Goal: Task Accomplishment & Management: Complete application form

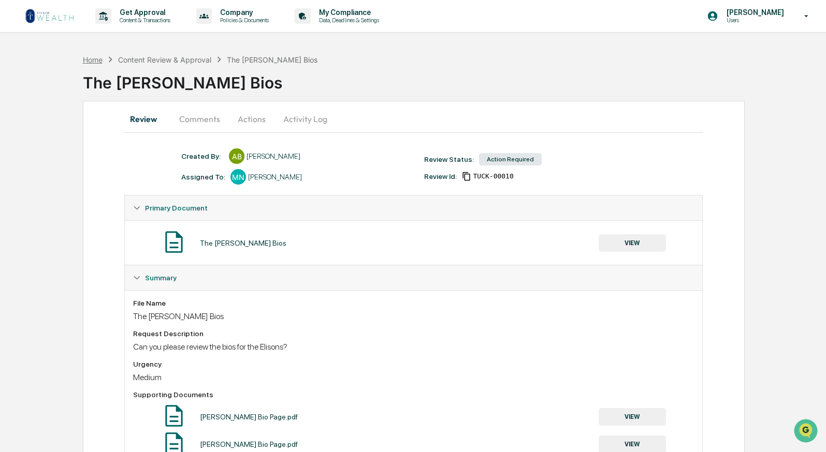
click at [94, 59] on div "Home" at bounding box center [93, 59] width 20 height 9
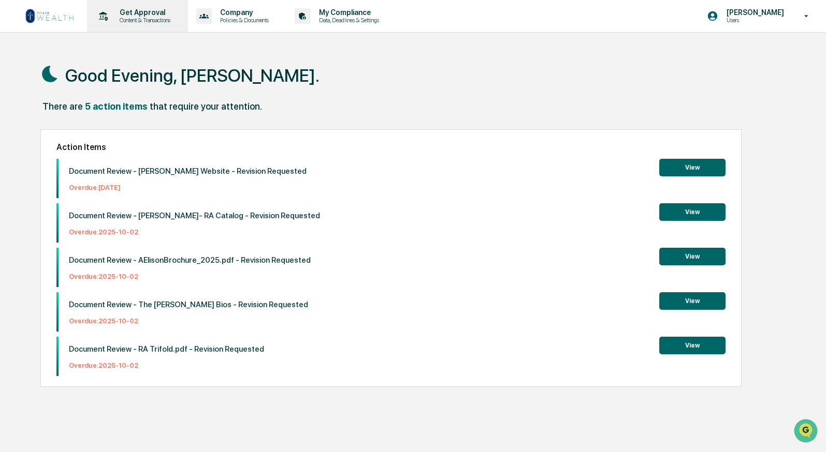
click at [159, 19] on p "Content & Transactions" at bounding box center [143, 20] width 64 height 7
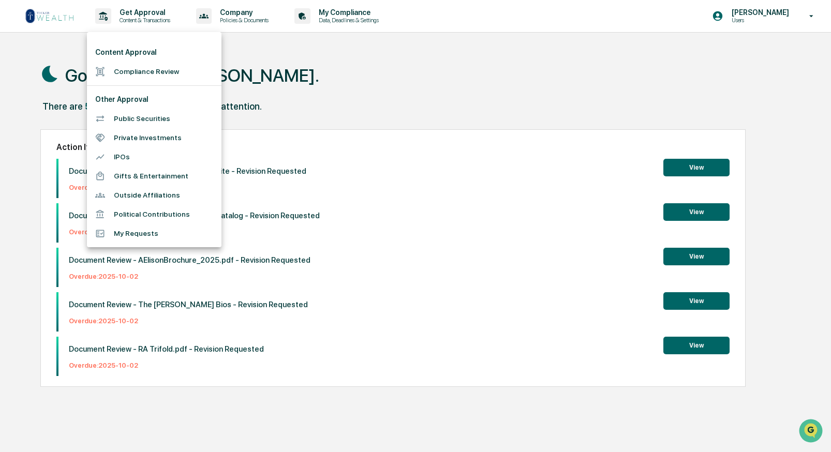
click at [152, 69] on li "Compliance Review" at bounding box center [154, 71] width 135 height 19
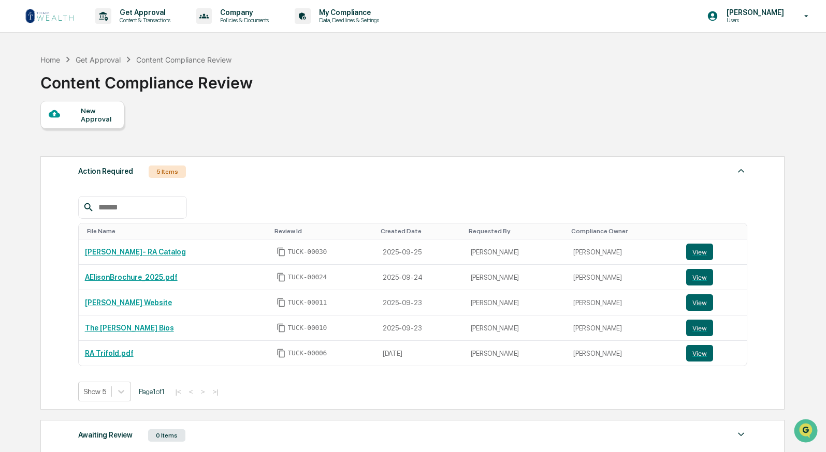
click at [108, 114] on div "New Approval" at bounding box center [98, 115] width 35 height 17
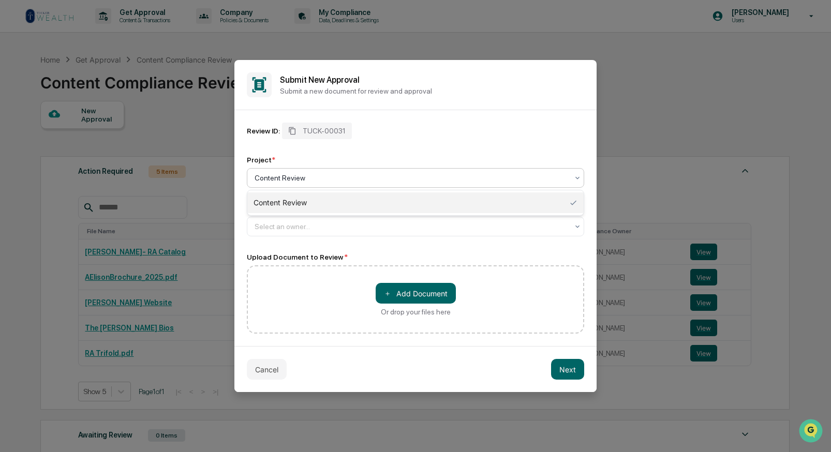
click at [286, 177] on div at bounding box center [412, 178] width 314 height 10
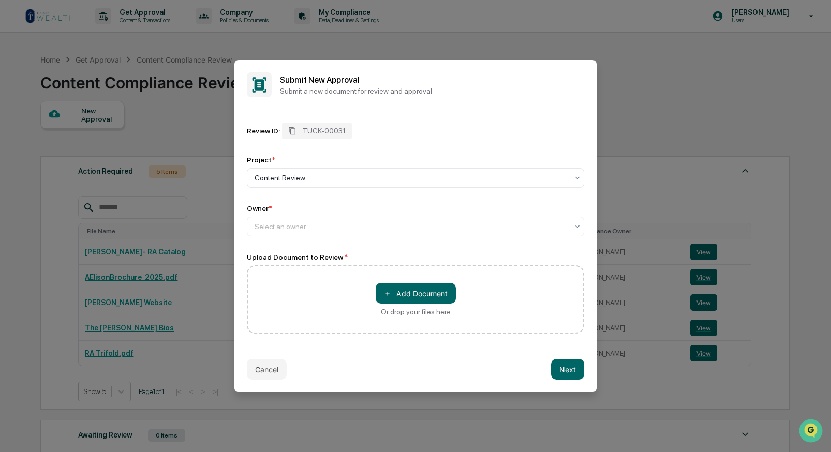
click at [275, 247] on div "Review ID: TUCK-00031 Project * Content Review Owner * Select an owner... Uploa…" at bounding box center [416, 228] width 338 height 211
click at [276, 229] on div at bounding box center [412, 227] width 314 height 10
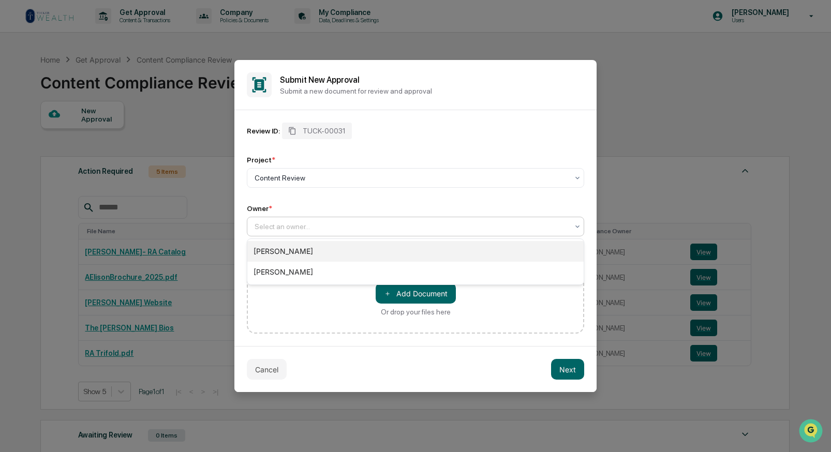
click at [276, 254] on div "[PERSON_NAME]" at bounding box center [415, 251] width 337 height 21
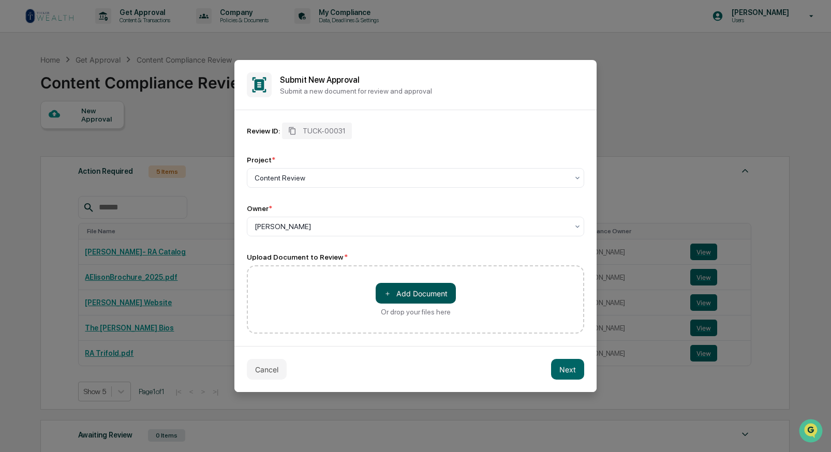
click at [434, 296] on button "＋ Add Document" at bounding box center [416, 293] width 80 height 21
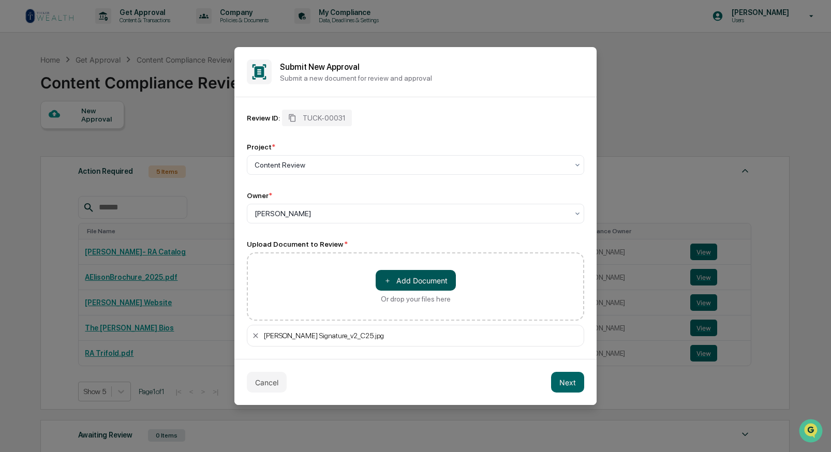
click at [433, 283] on button "＋ Add Document" at bounding box center [416, 280] width 80 height 21
click at [421, 283] on button "＋ Add Document" at bounding box center [416, 280] width 80 height 21
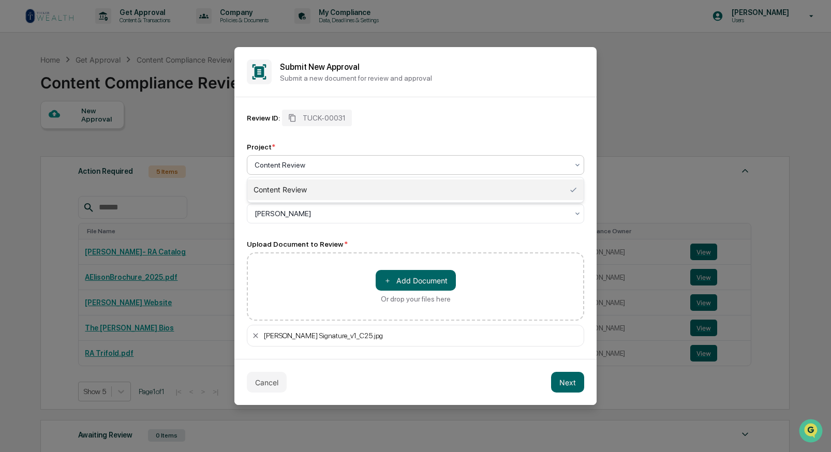
click at [318, 163] on div at bounding box center [412, 165] width 314 height 10
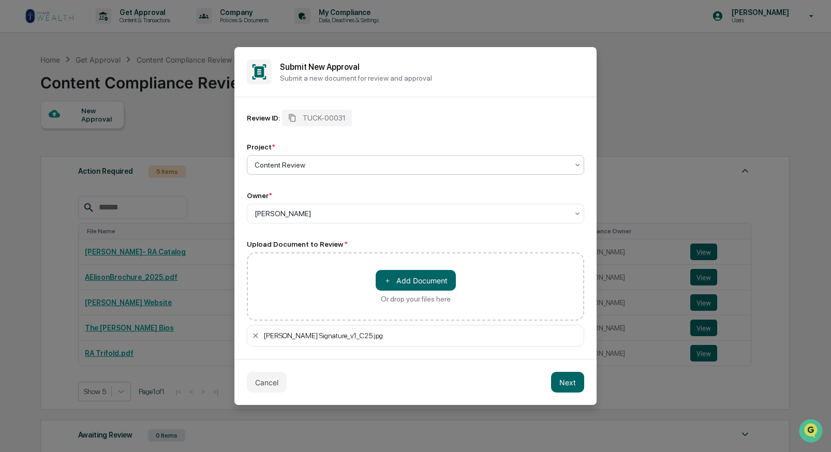
click at [318, 163] on div at bounding box center [412, 165] width 314 height 10
click at [571, 386] on button "Next" at bounding box center [567, 382] width 33 height 21
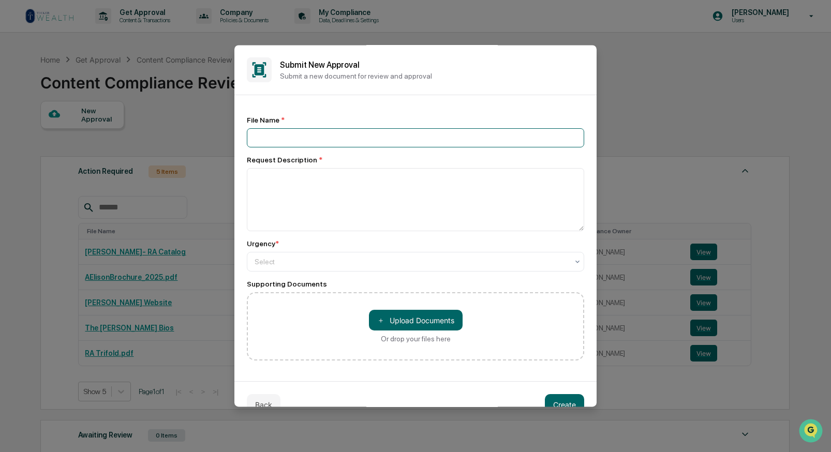
click at [373, 136] on input at bounding box center [416, 137] width 338 height 19
type input "*"
type input "**********"
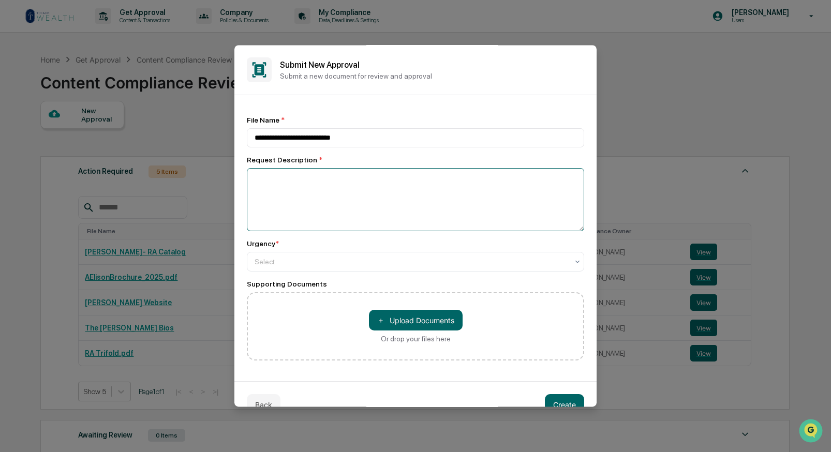
click at [287, 179] on textarea at bounding box center [416, 199] width 338 height 63
type textarea "**********"
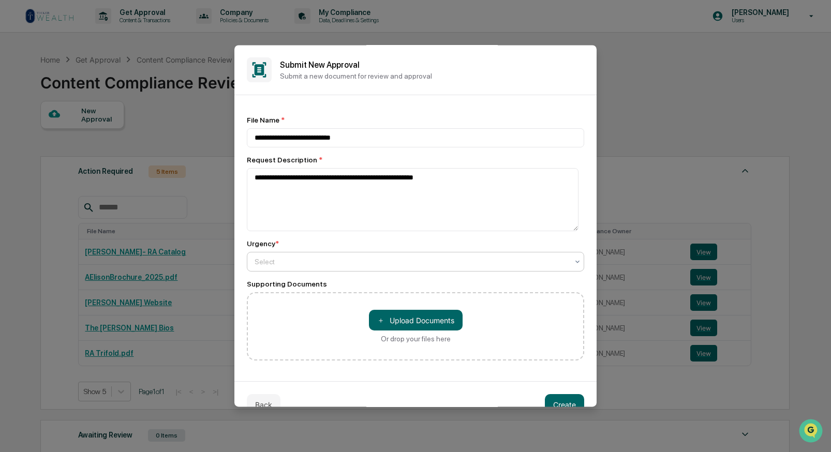
click at [288, 266] on div at bounding box center [412, 262] width 314 height 10
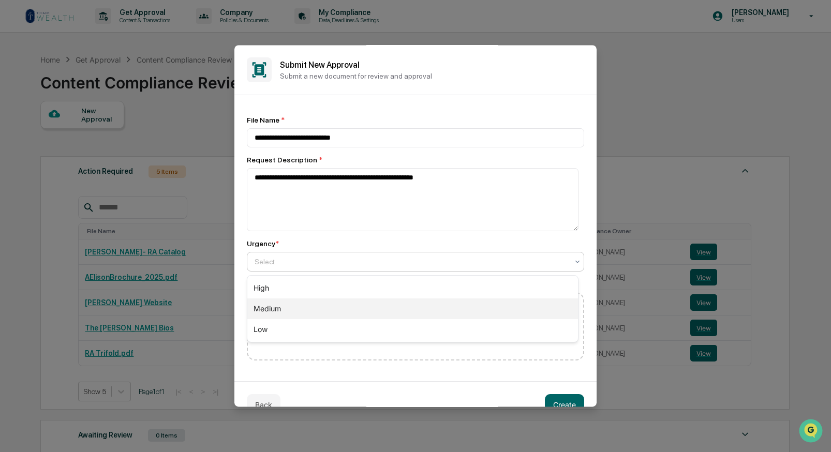
click at [288, 303] on div "Medium" at bounding box center [412, 309] width 331 height 21
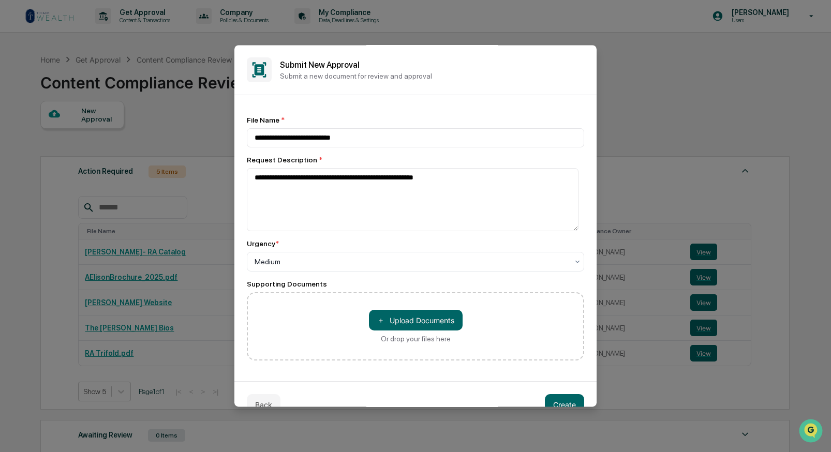
scroll to position [22, 0]
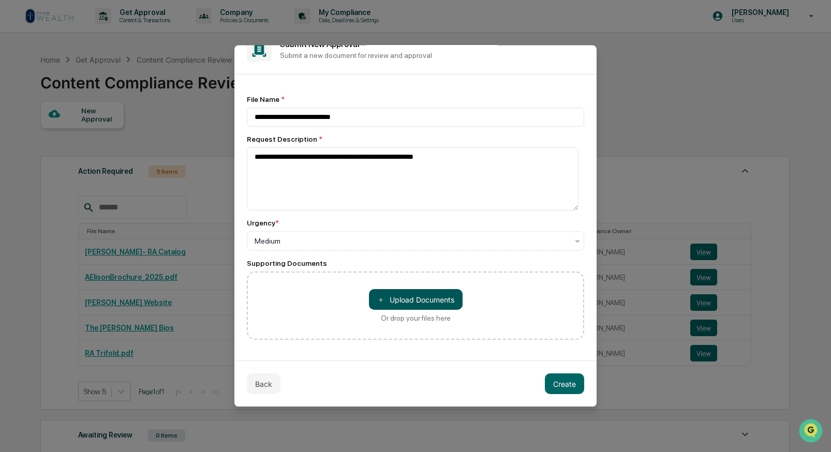
click at [405, 302] on button "＋ Upload Documents" at bounding box center [416, 299] width 94 height 21
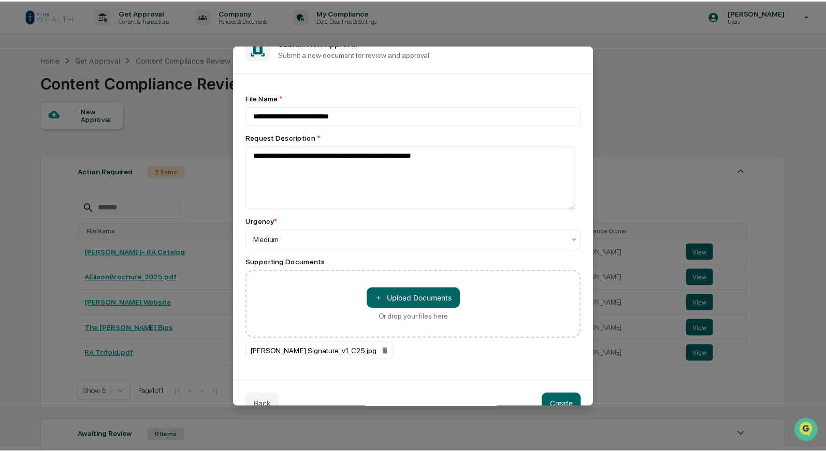
scroll to position [43, 0]
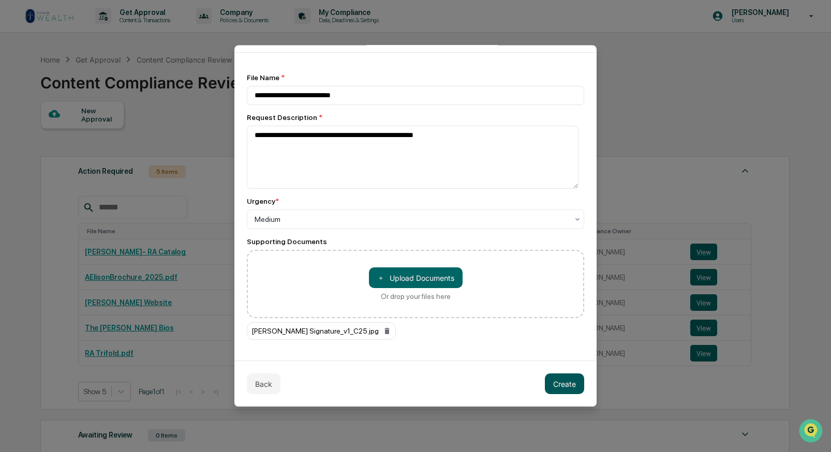
click at [550, 384] on button "Create" at bounding box center [564, 384] width 39 height 21
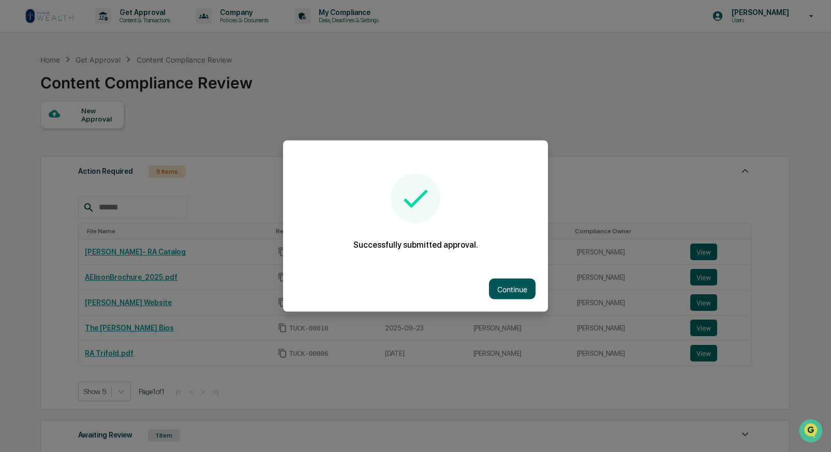
click at [520, 288] on button "Continue" at bounding box center [512, 289] width 47 height 21
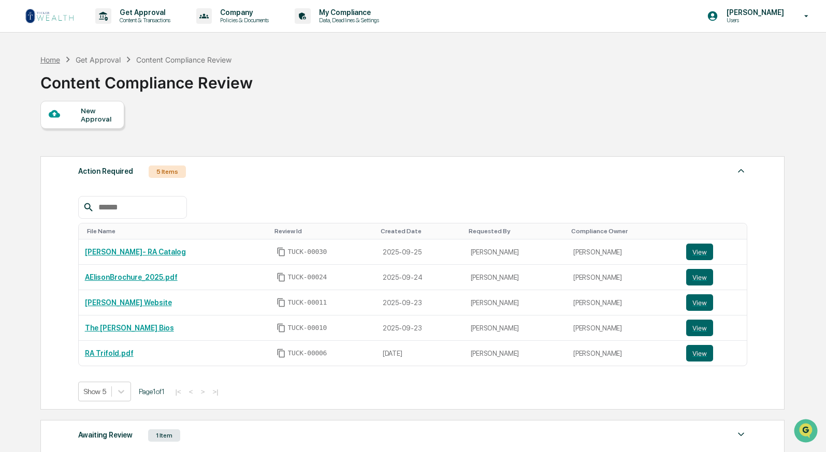
click at [46, 59] on div "Home" at bounding box center [50, 59] width 20 height 9
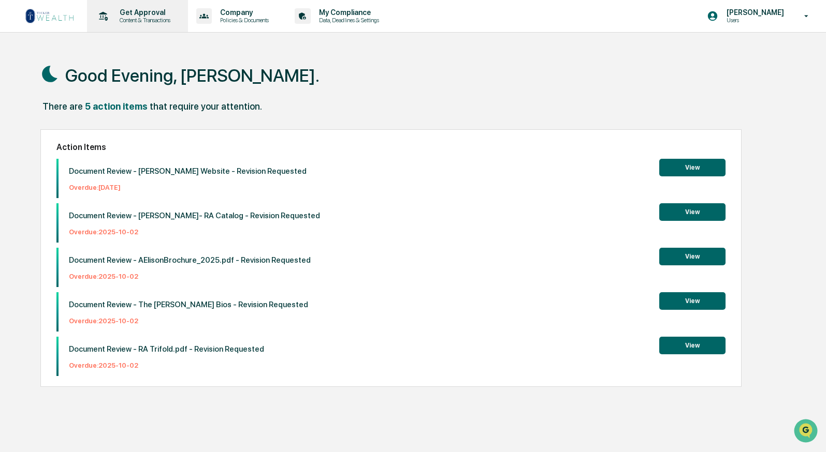
click at [144, 14] on p "Get Approval" at bounding box center [143, 12] width 64 height 8
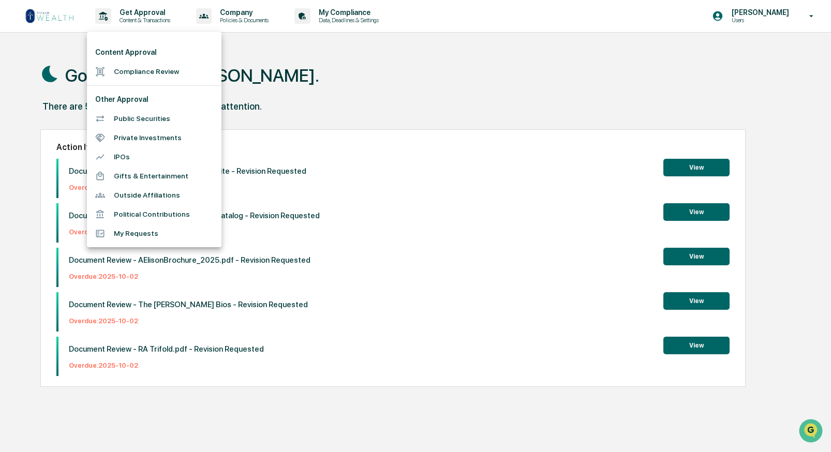
click at [139, 233] on li "My Requests" at bounding box center [154, 233] width 135 height 19
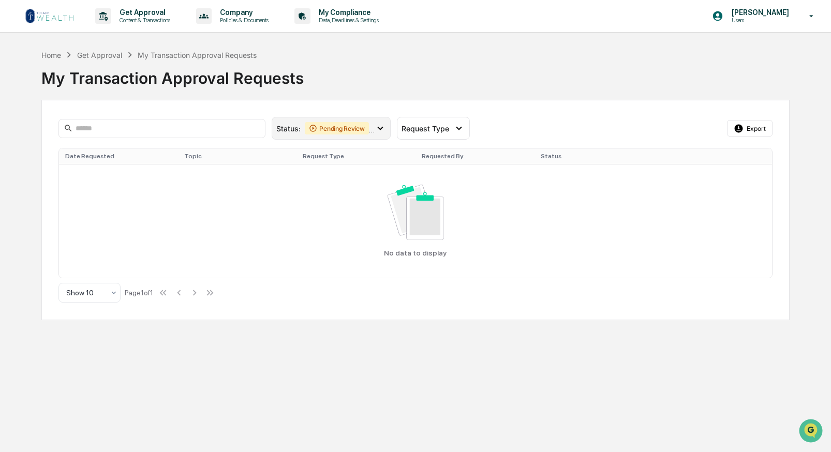
click at [379, 128] on icon at bounding box center [381, 129] width 6 height 4
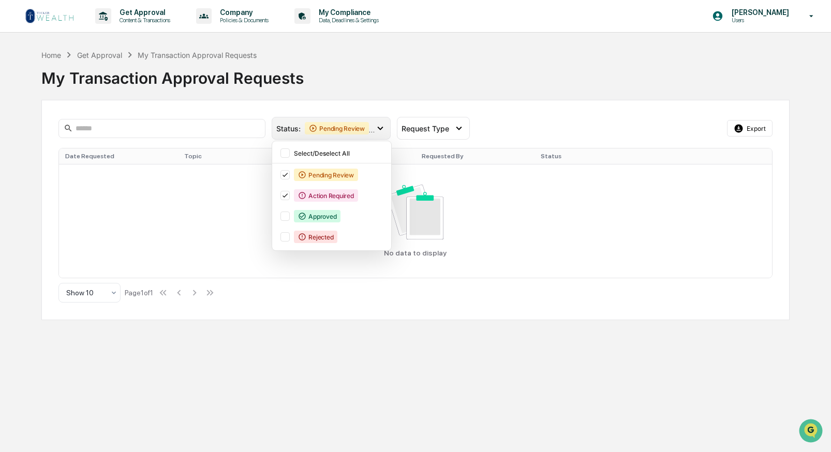
click at [379, 128] on icon at bounding box center [381, 129] width 6 height 4
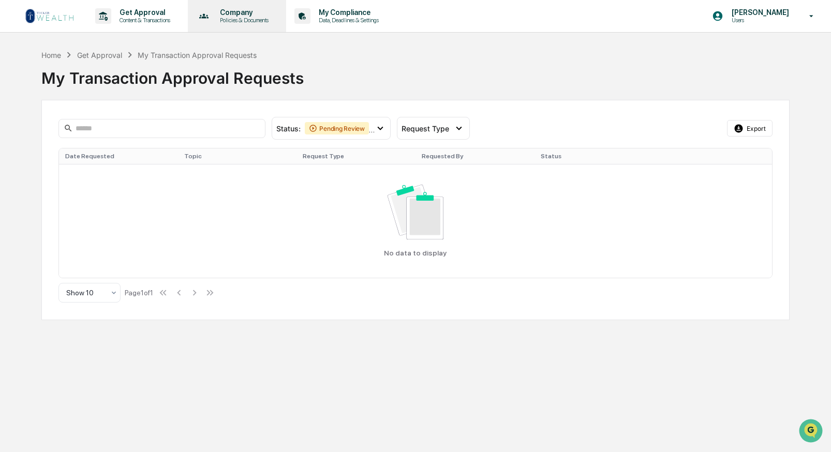
click at [241, 12] on p "Company" at bounding box center [243, 12] width 62 height 8
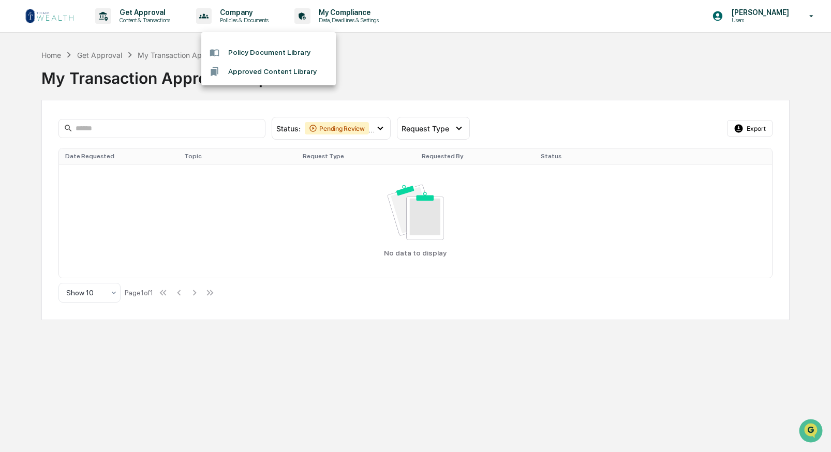
click at [241, 14] on div at bounding box center [415, 226] width 831 height 452
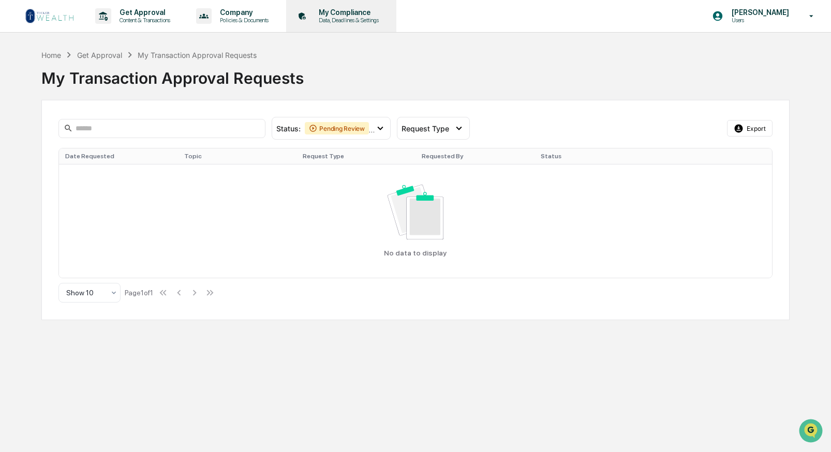
click at [358, 17] on p "Data, Deadlines & Settings" at bounding box center [348, 20] width 74 height 7
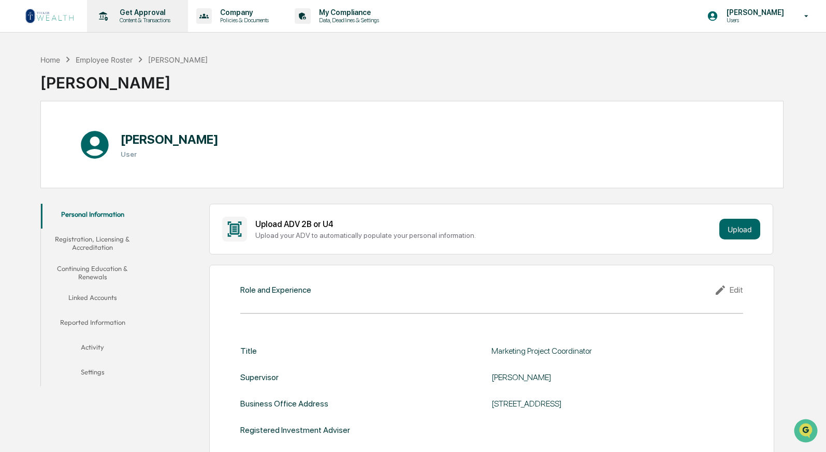
click at [146, 12] on p "Get Approval" at bounding box center [143, 12] width 64 height 8
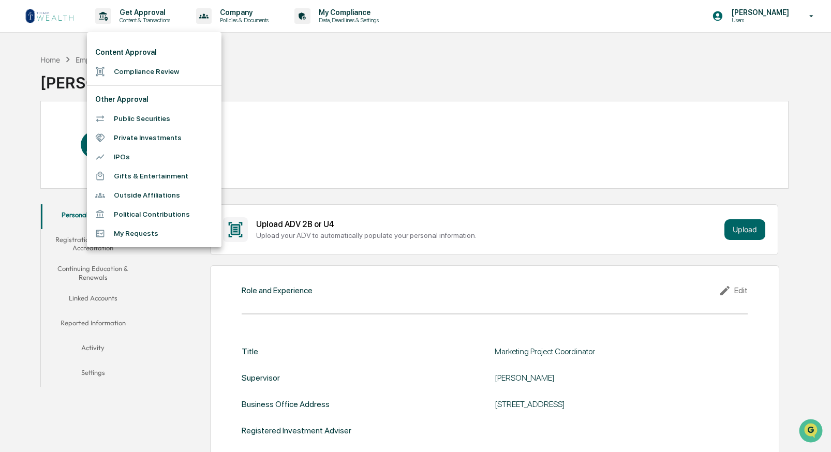
click at [260, 87] on div at bounding box center [415, 226] width 831 height 452
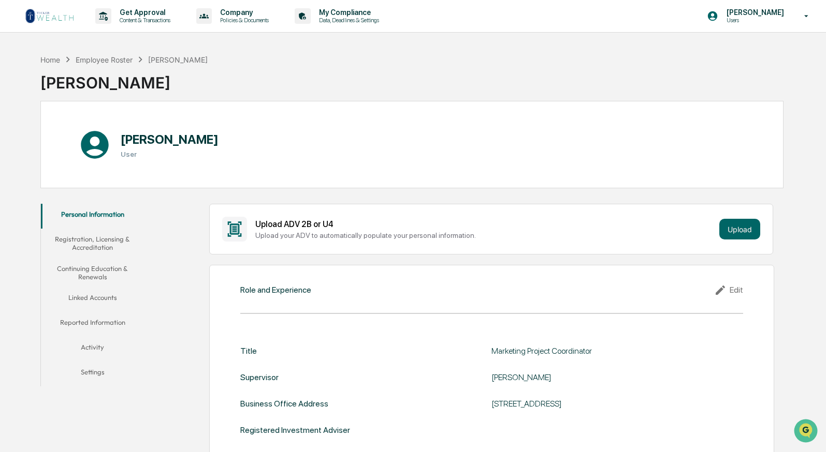
click at [56, 23] on img at bounding box center [50, 16] width 50 height 17
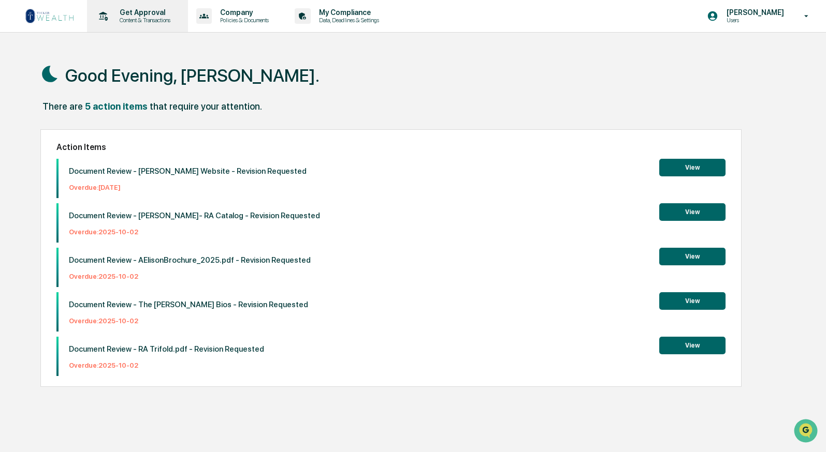
click at [162, 20] on p "Content & Transactions" at bounding box center [143, 20] width 64 height 7
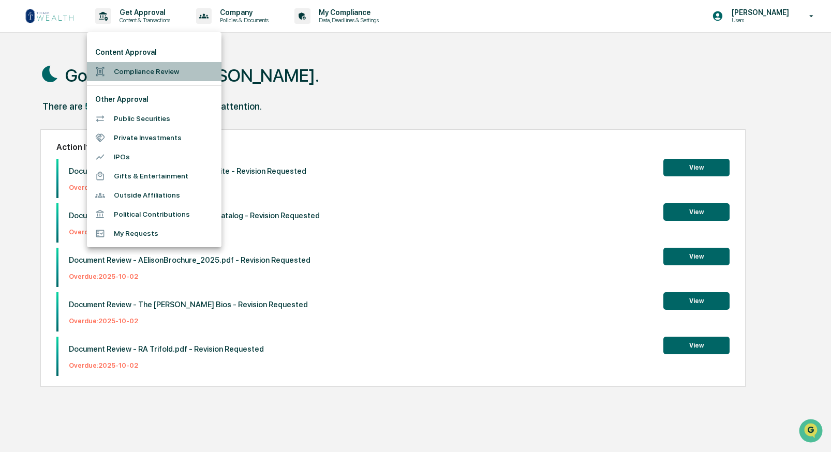
click at [147, 71] on li "Compliance Review" at bounding box center [154, 71] width 135 height 19
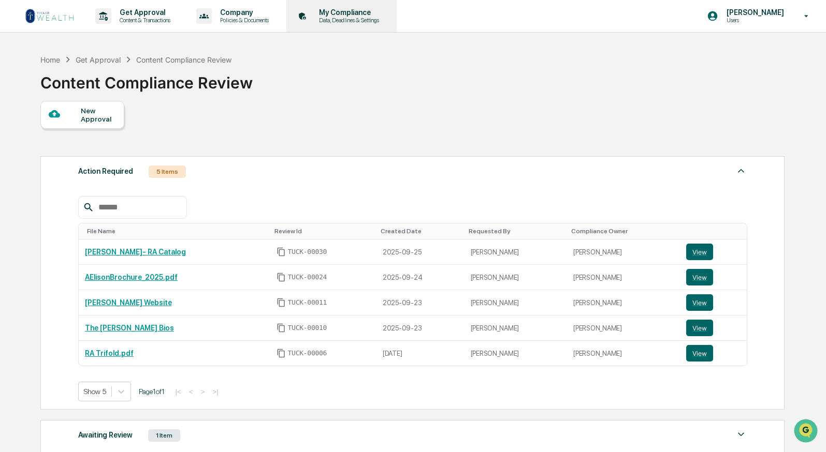
click at [376, 20] on p "Data, Deadlines & Settings" at bounding box center [348, 20] width 74 height 7
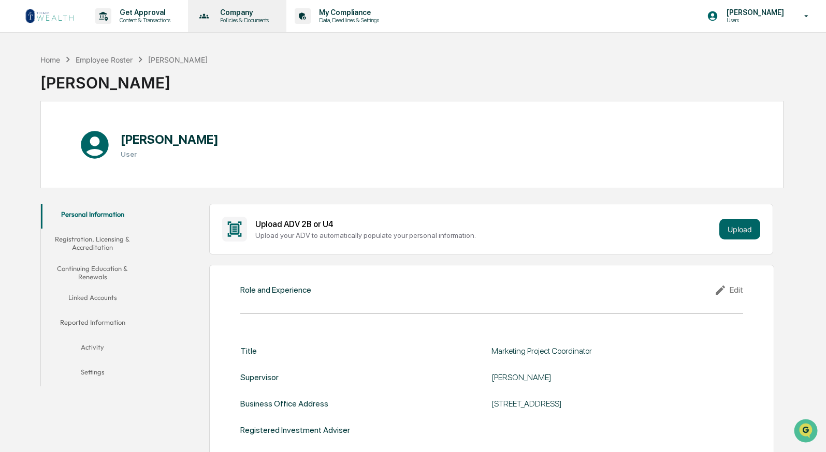
click at [266, 20] on p "Policies & Documents" at bounding box center [243, 20] width 62 height 7
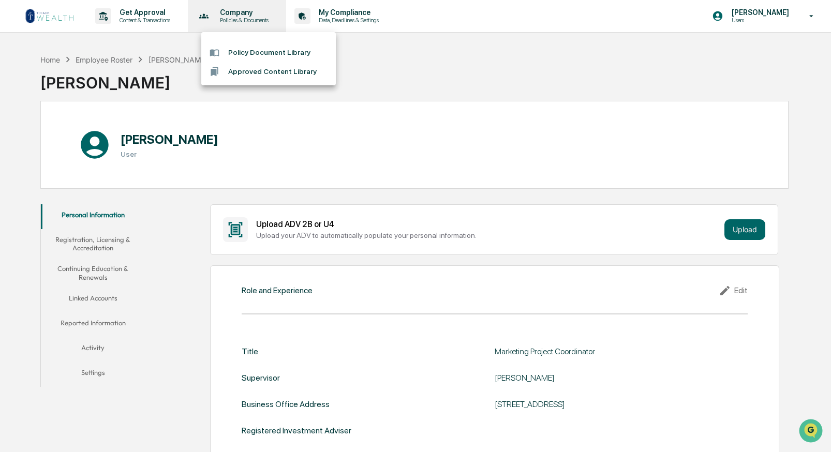
click at [266, 20] on div at bounding box center [415, 226] width 831 height 452
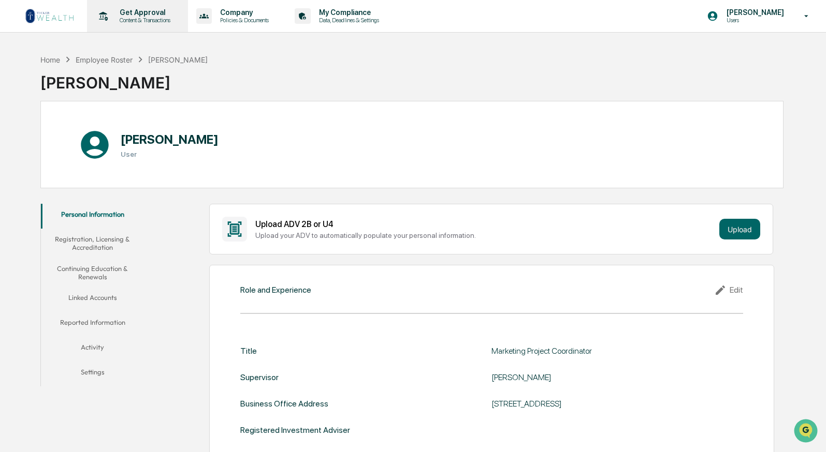
click at [166, 20] on p "Content & Transactions" at bounding box center [143, 20] width 64 height 7
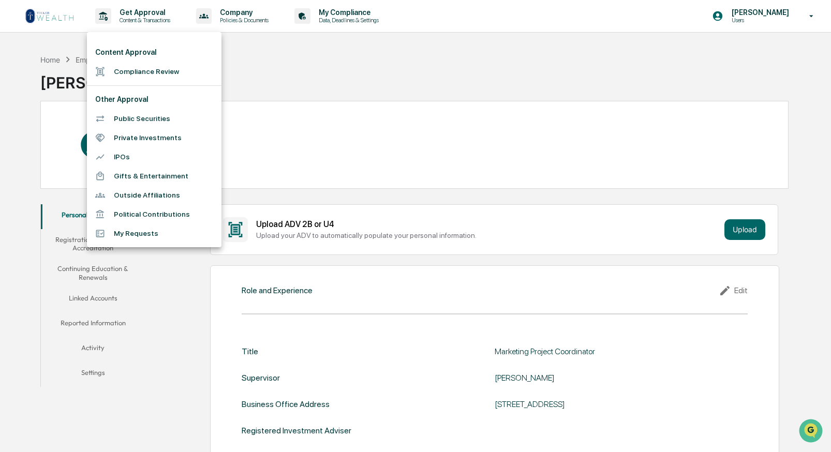
click at [128, 229] on li "My Requests" at bounding box center [154, 233] width 135 height 19
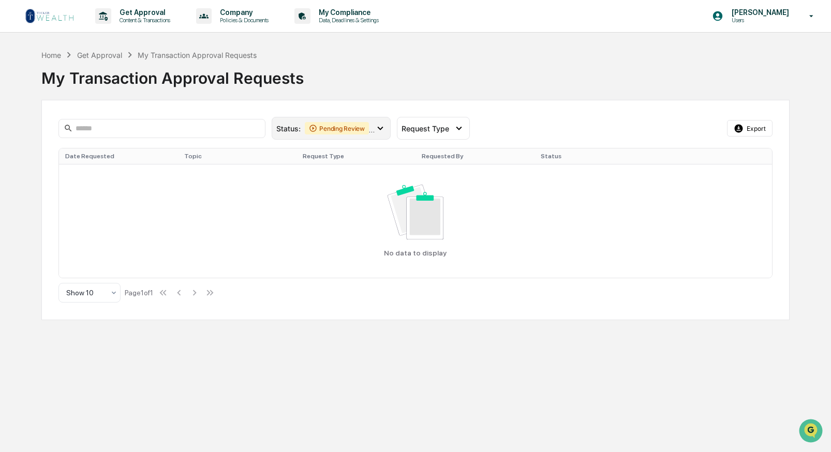
click at [382, 126] on icon at bounding box center [380, 128] width 11 height 11
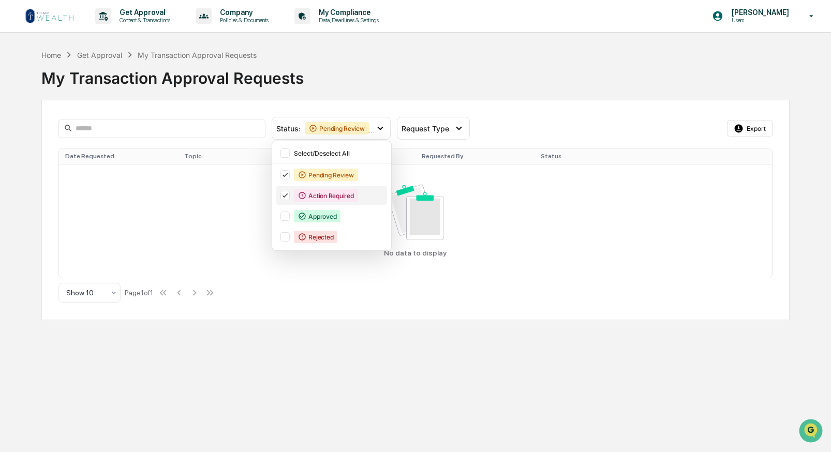
click at [317, 197] on div "Action Required" at bounding box center [326, 195] width 64 height 12
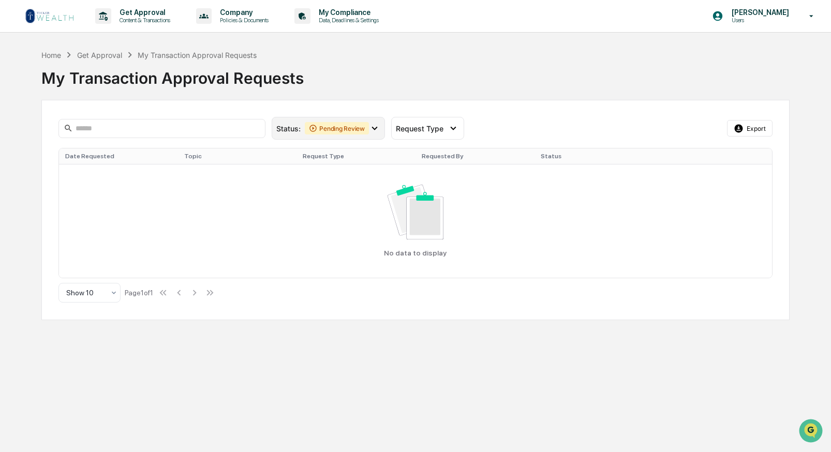
click at [337, 130] on div "Pending Review" at bounding box center [337, 128] width 64 height 12
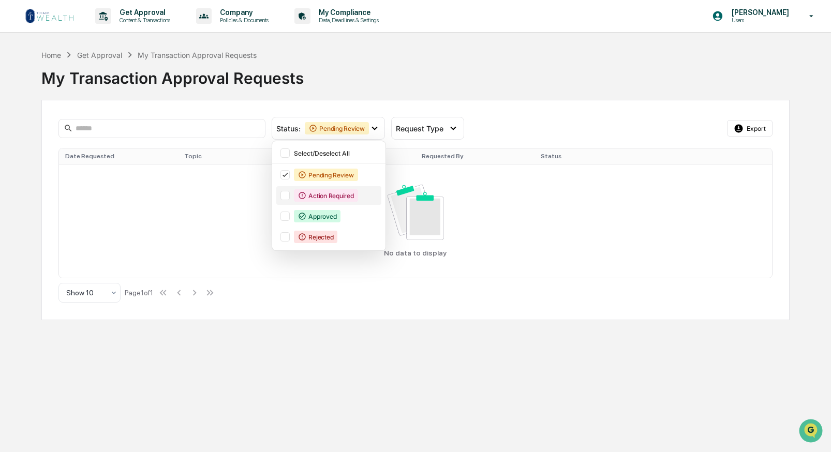
click at [284, 195] on div at bounding box center [285, 195] width 9 height 9
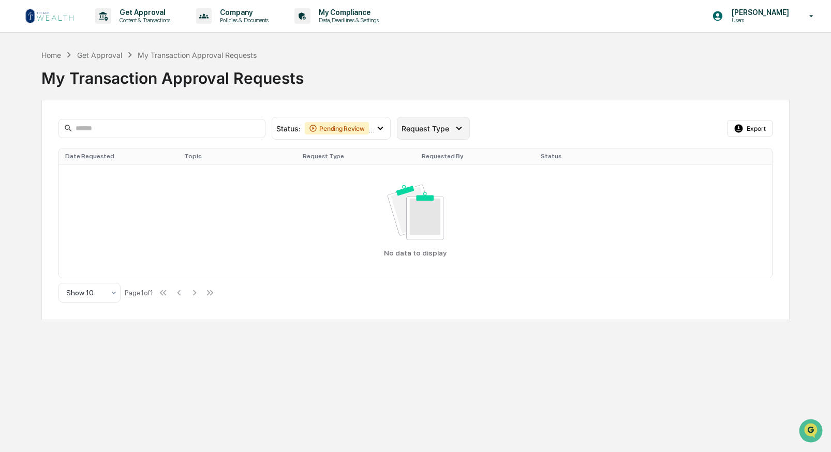
click at [453, 132] on div "Request Type" at bounding box center [428, 128] width 52 height 9
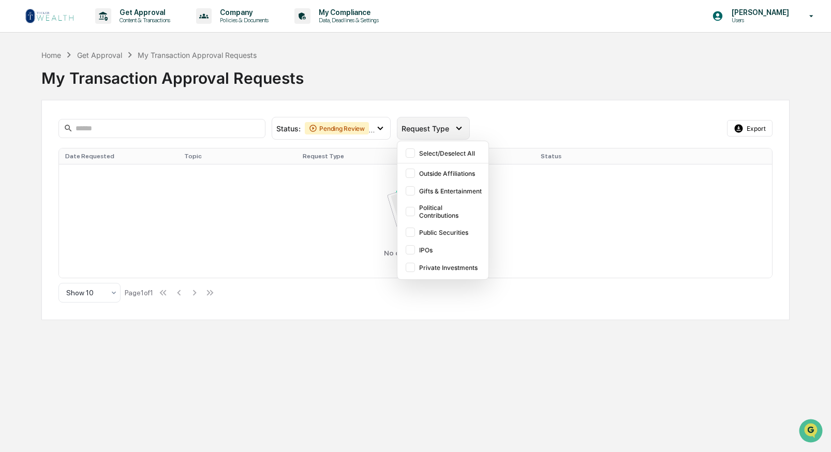
click at [454, 132] on icon at bounding box center [459, 128] width 11 height 11
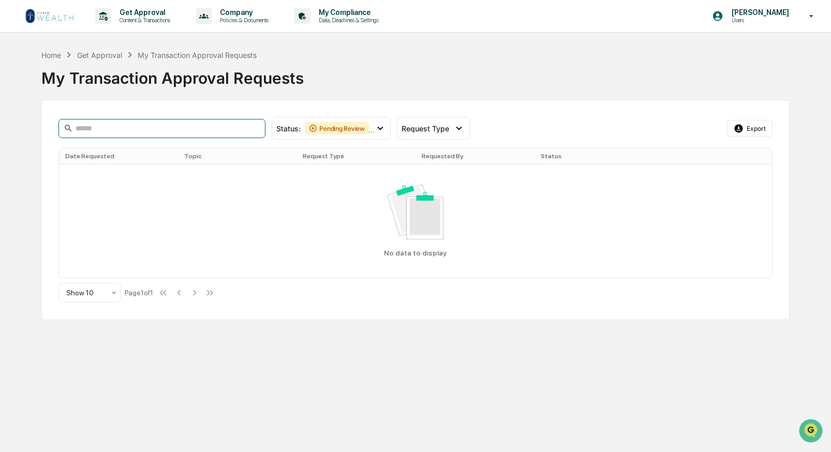
click at [195, 124] on input at bounding box center [162, 128] width 207 height 19
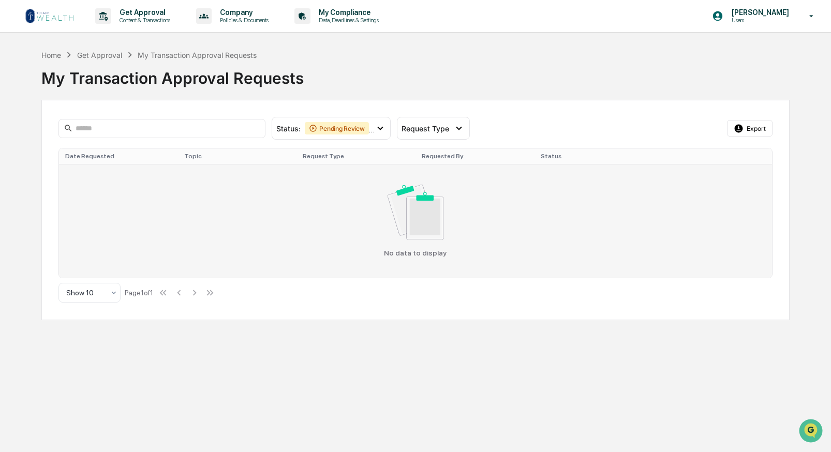
click at [181, 232] on div "No data to display" at bounding box center [415, 221] width 700 height 72
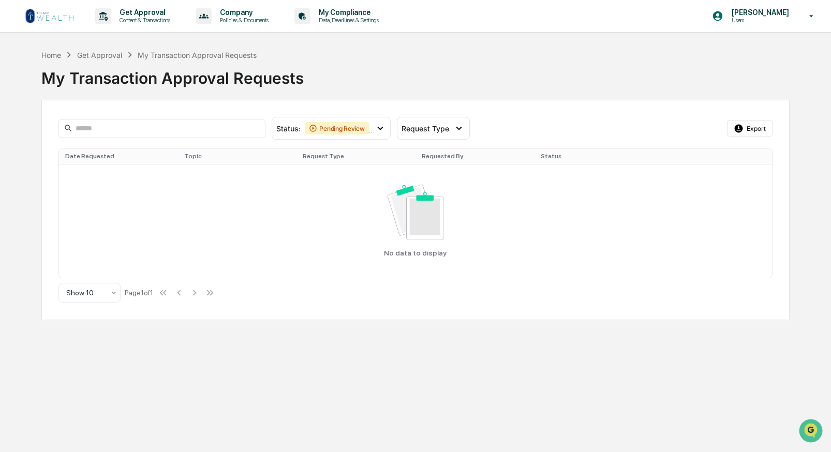
click at [103, 53] on div "Get Approval" at bounding box center [99, 55] width 45 height 9
click at [50, 49] on div "Home Get Approval My Transaction Approval Requests" at bounding box center [148, 54] width 215 height 11
click at [51, 53] on div "Home" at bounding box center [51, 55] width 20 height 9
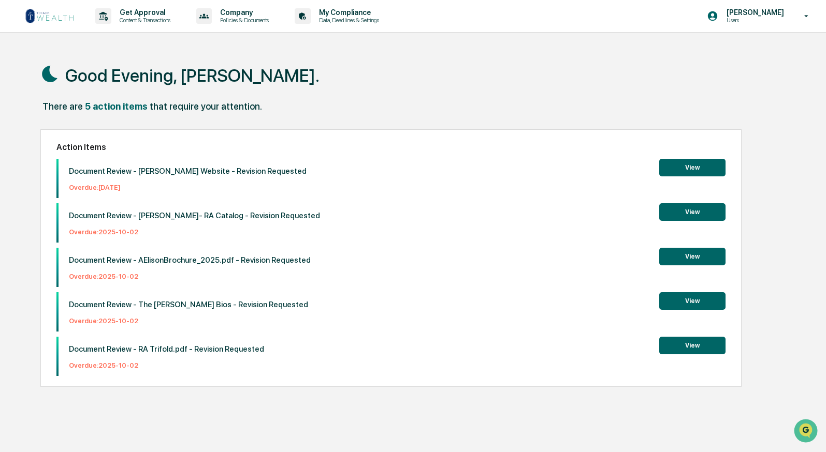
click at [688, 261] on button "View" at bounding box center [692, 257] width 66 height 18
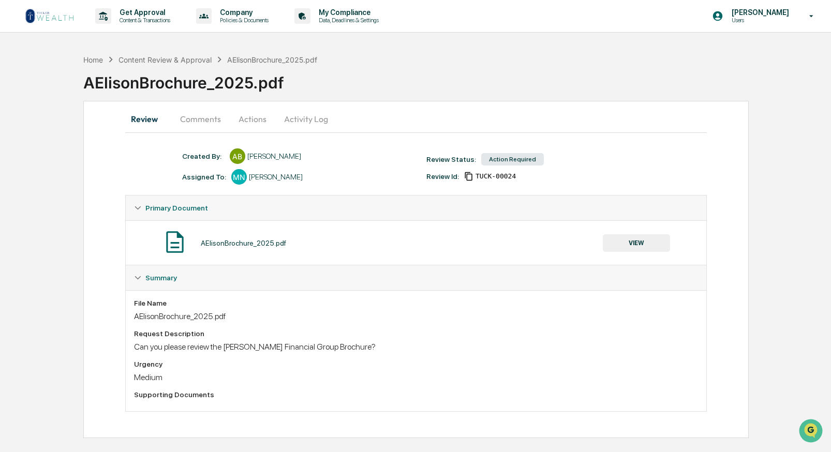
click at [206, 122] on button "Comments" at bounding box center [200, 119] width 57 height 25
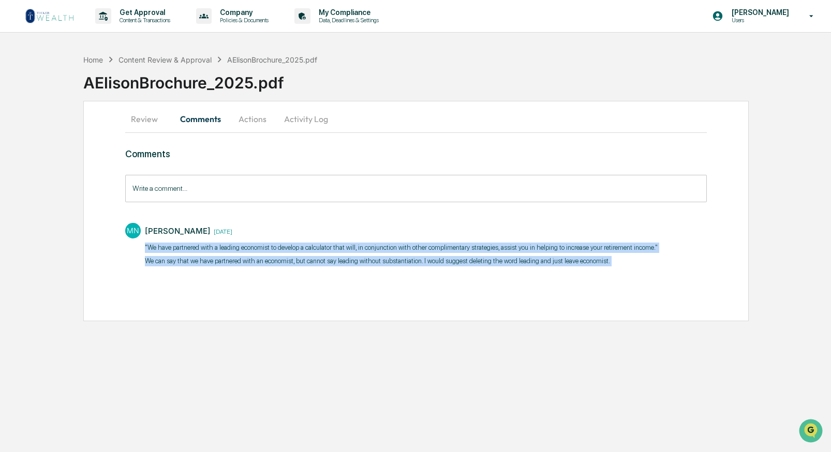
drag, startPoint x: 145, startPoint y: 245, endPoint x: 272, endPoint y: 311, distance: 142.9
click at [272, 311] on div "Comments Write a comment... Write a comment... MN Mike Nordby 3 days ago "We ha…" at bounding box center [416, 232] width 582 height 167
copy div ""We have partnered with a leading economist to develop a calculator that will, …"
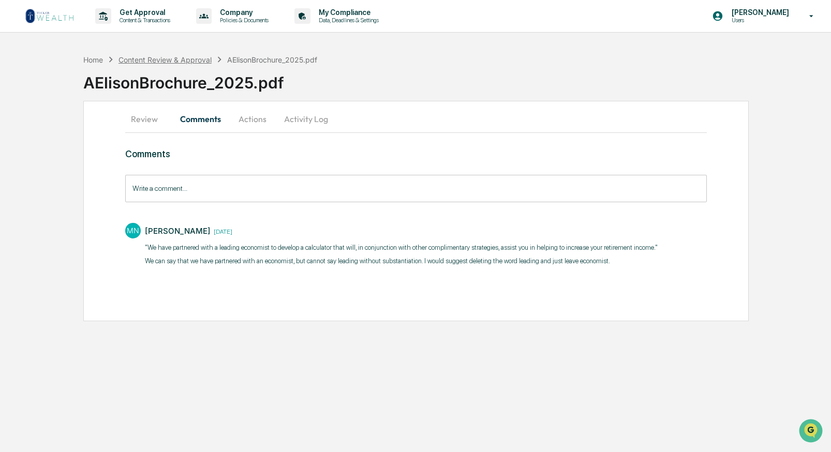
click at [133, 60] on div "Content Review & Approval" at bounding box center [165, 59] width 93 height 9
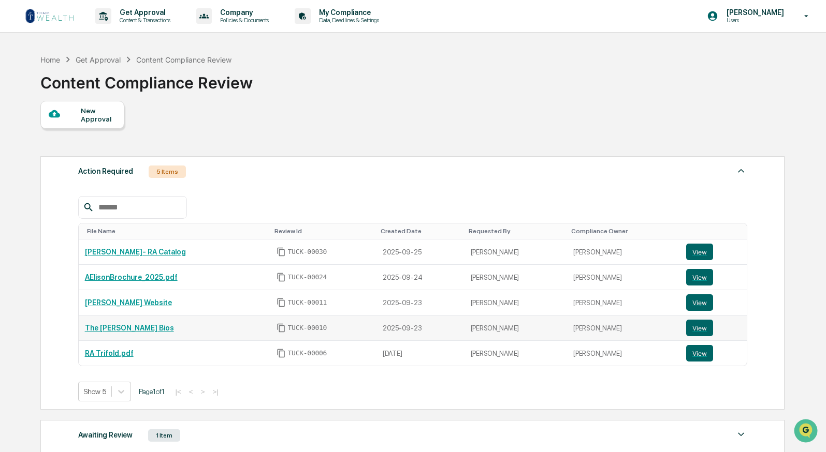
click at [114, 328] on link "The [PERSON_NAME] Bios" at bounding box center [129, 328] width 89 height 8
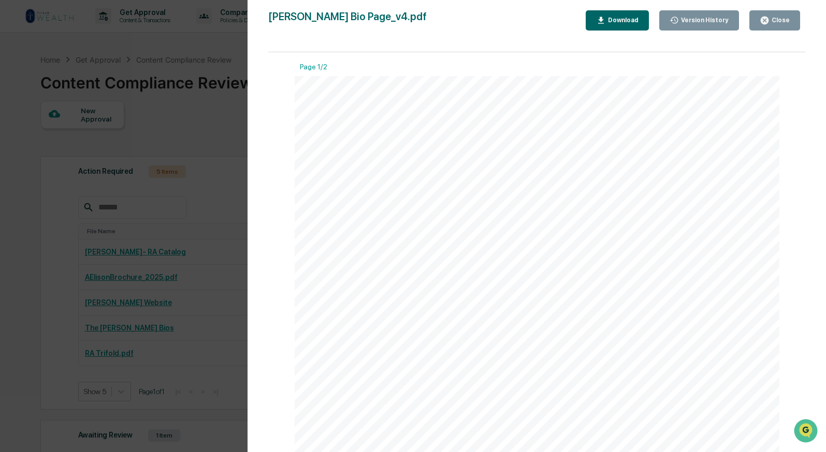
click at [214, 48] on div "Version History 09/24/2025, 09:13 PM Anna Bateman 09/23/2025, 06:31 PM Anna Bat…" at bounding box center [413, 226] width 826 height 452
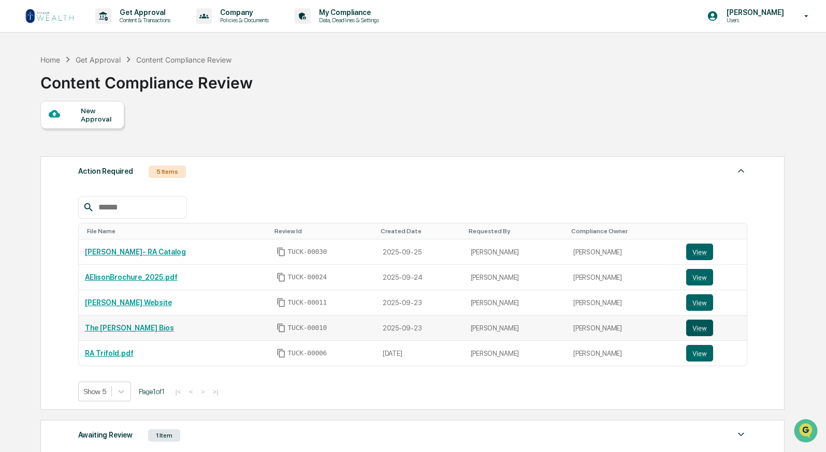
click at [705, 330] on button "View" at bounding box center [699, 328] width 27 height 17
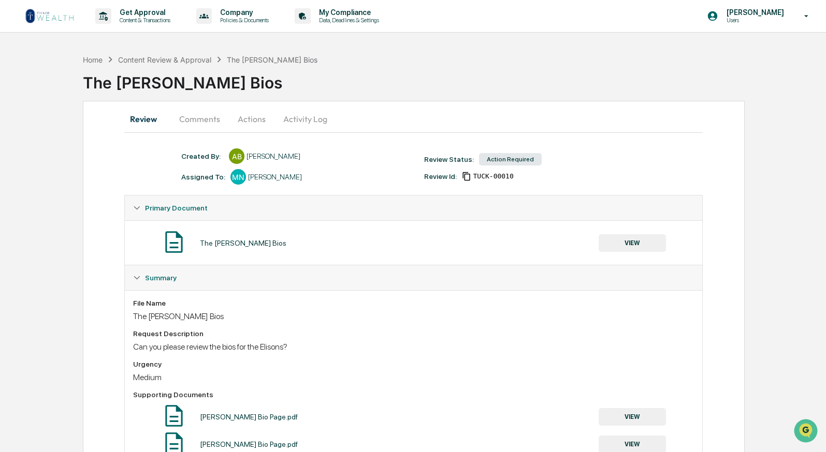
click at [195, 120] on button "Comments" at bounding box center [199, 119] width 57 height 25
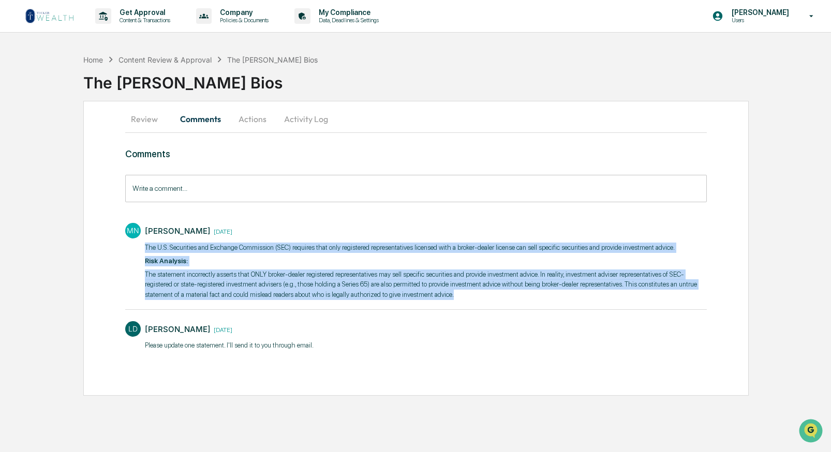
drag, startPoint x: 147, startPoint y: 245, endPoint x: 309, endPoint y: 311, distance: 175.4
click at [309, 303] on div "[PERSON_NAME] [DATE] ​The U.S. Securities and Exchange Commission (SEC) require…" at bounding box center [426, 263] width 562 height 80
copy div "The U.S. Securities and Exchange Commission (SEC) requires that only registered…"
click at [250, 123] on button "Actions" at bounding box center [252, 119] width 47 height 25
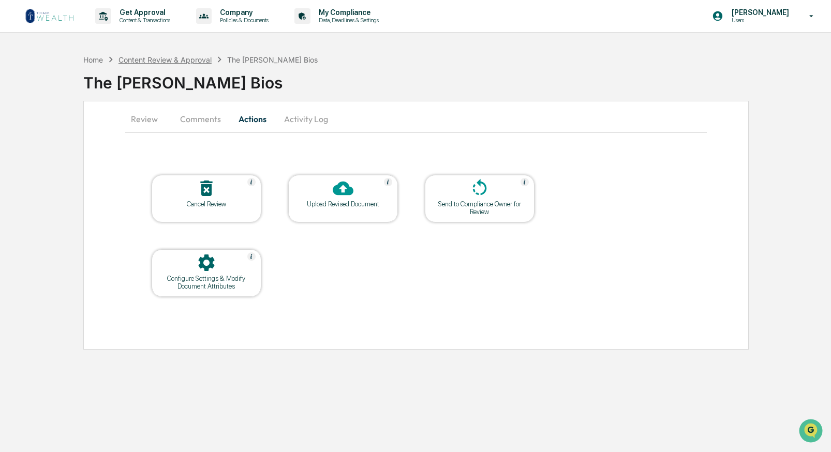
click at [192, 57] on div "Content Review & Approval" at bounding box center [165, 59] width 93 height 9
